Goal: Check status: Check status

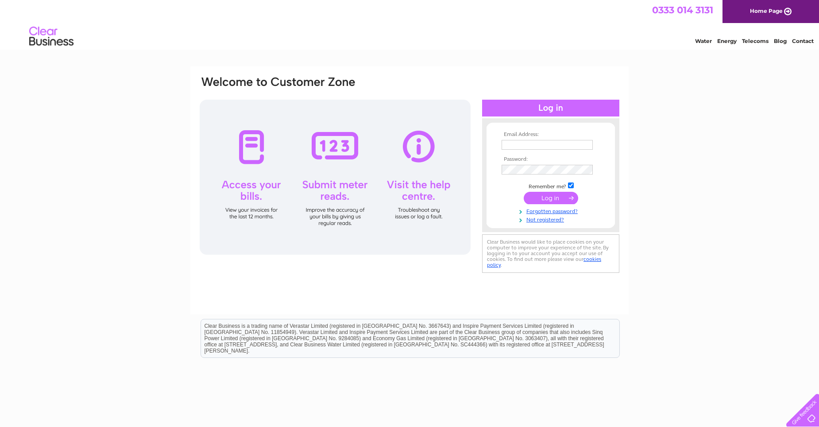
type input "thesecretary@live.co.uk"
click at [544, 196] on input "submit" at bounding box center [551, 198] width 54 height 12
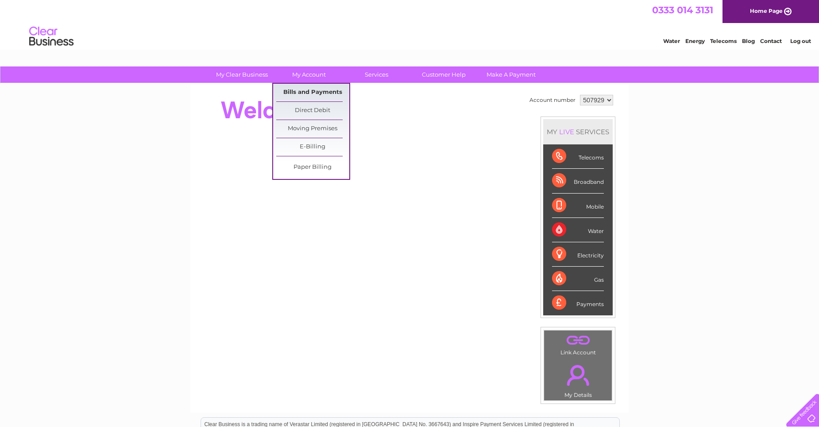
click at [316, 91] on link "Bills and Payments" at bounding box center [312, 93] width 73 height 18
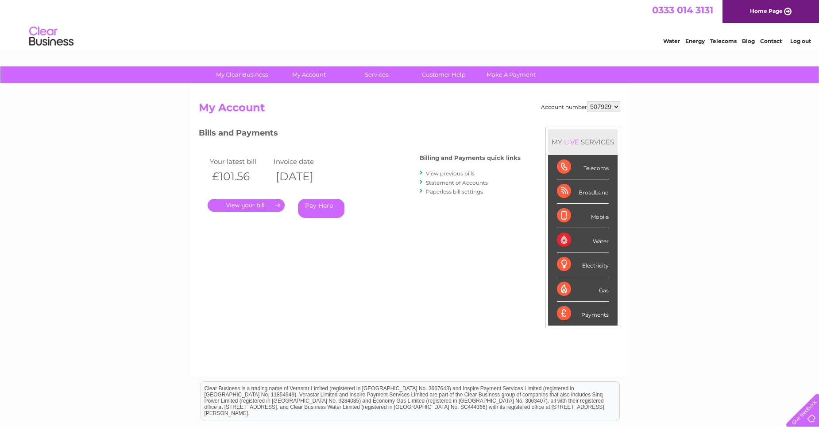
click at [257, 205] on link "." at bounding box center [246, 205] width 77 height 13
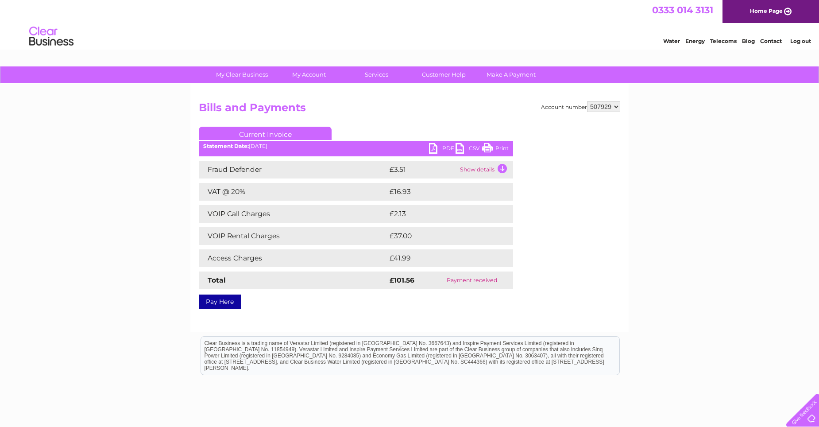
click at [445, 148] on link "PDF" at bounding box center [442, 149] width 27 height 13
